Goal: Find specific page/section: Find specific page/section

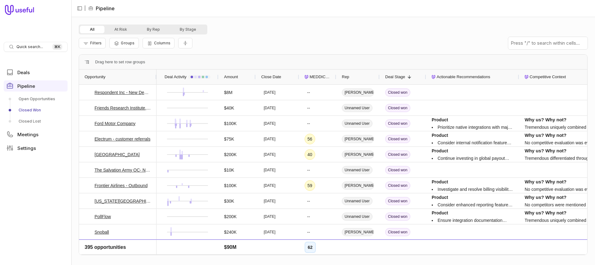
click at [105, 42] on div "Filters Groups Columns" at bounding box center [136, 43] width 114 height 11
click at [99, 44] on span "Filters" at bounding box center [95, 43] width 11 height 5
click at [287, 15] on nav "| Pipeline" at bounding box center [333, 8] width 524 height 17
click at [160, 25] on div "All At Risk By Rep By Stage" at bounding box center [143, 30] width 129 height 10
drag, startPoint x: 157, startPoint y: 28, endPoint x: 160, endPoint y: 31, distance: 4.4
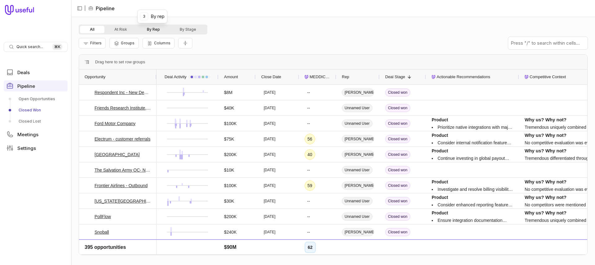
click at [157, 28] on button "By Rep" at bounding box center [153, 29] width 33 height 7
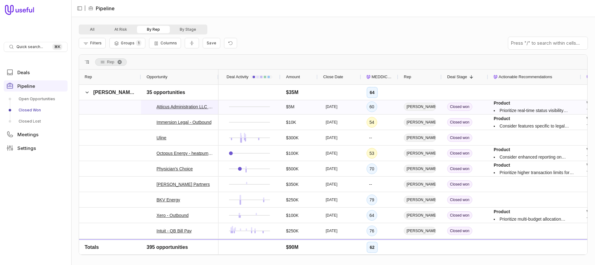
scroll to position [118, 0]
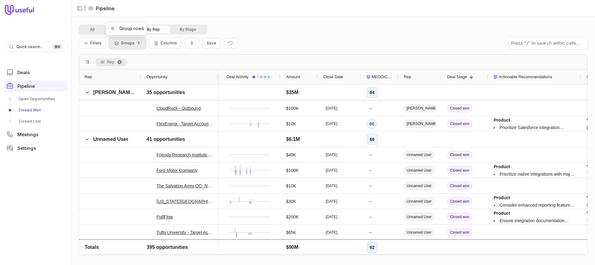
click at [133, 42] on span "Groups" at bounding box center [128, 43] width 14 height 5
click at [342, 30] on div "All At Risk By Rep By Stage" at bounding box center [333, 30] width 509 height 10
click at [90, 46] on button "Filters" at bounding box center [92, 43] width 27 height 11
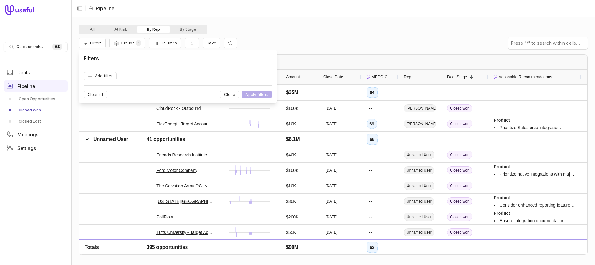
click at [97, 71] on form "Add filter Clear all Close Apply filters" at bounding box center [178, 82] width 189 height 31
click at [97, 74] on button "Add filter" at bounding box center [100, 76] width 33 height 8
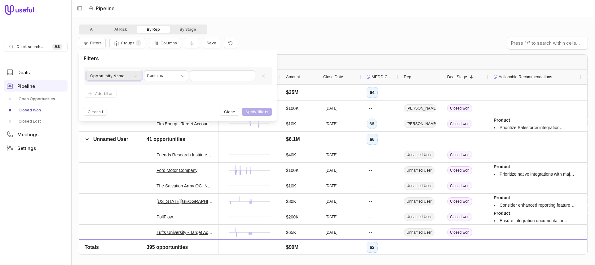
click at [122, 76] on span "Opportunity Name" at bounding box center [107, 75] width 34 height 7
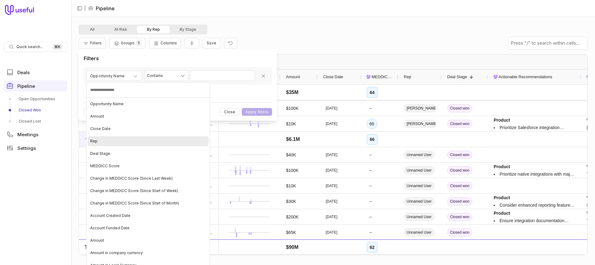
drag, startPoint x: 103, startPoint y: 138, endPoint x: 110, endPoint y: 135, distance: 7.9
click at [103, 138] on div "Rep" at bounding box center [148, 141] width 121 height 10
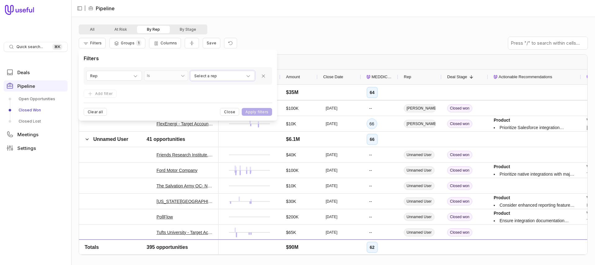
click at [216, 75] on span "Select a rep" at bounding box center [205, 75] width 23 height 7
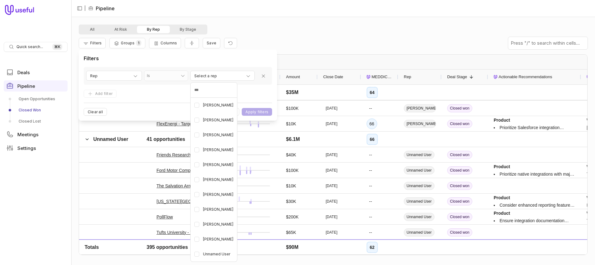
click at [247, 94] on html "Quick search... ⌘ K Deals Pipeline Open Opportunities Closed Won Closed Lost Me…" at bounding box center [297, 132] width 595 height 265
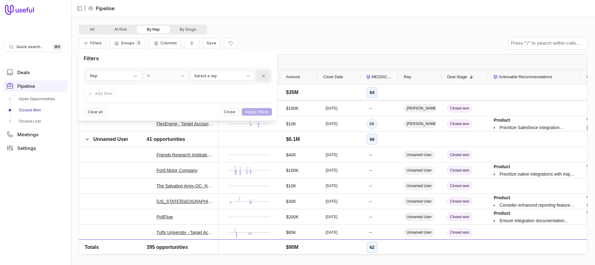
click at [263, 78] on icon "Remove filter" at bounding box center [263, 76] width 5 height 5
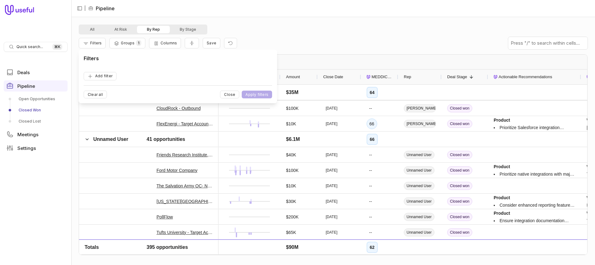
drag, startPoint x: 287, startPoint y: 21, endPoint x: 285, endPoint y: 18, distance: 3.7
click at [286, 21] on div "All At Risk By Rep By Stage Filters Groups 1 Columns Save Rep Drag here to set …" at bounding box center [333, 141] width 524 height 248
